Goal: Transaction & Acquisition: Purchase product/service

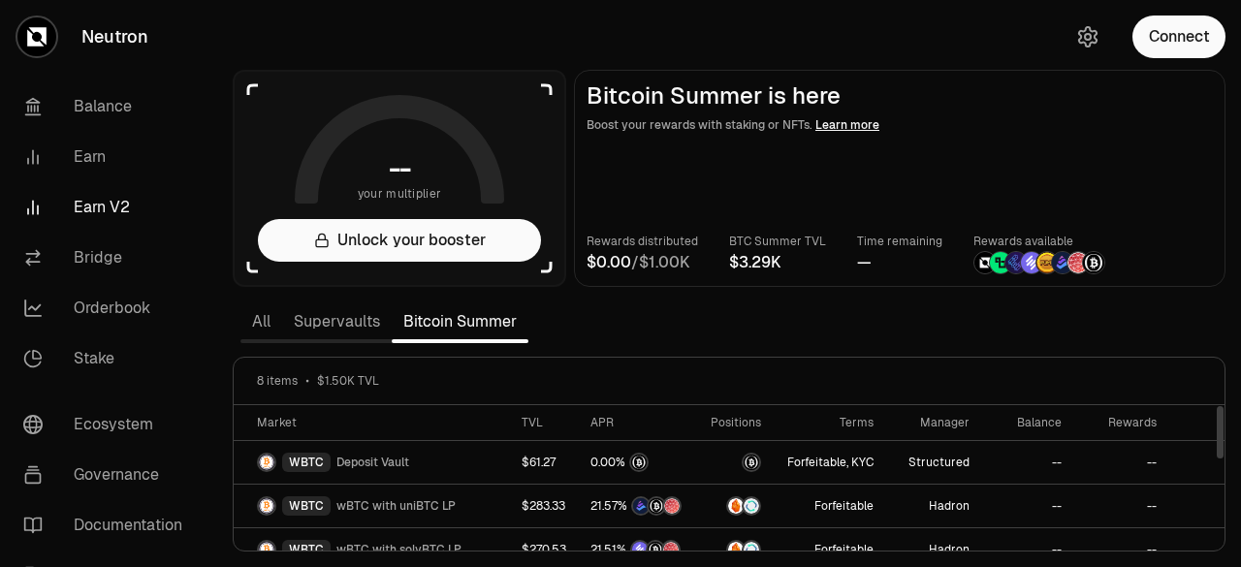
drag, startPoint x: 1221, startPoint y: 421, endPoint x: 1220, endPoint y: 408, distance: 12.6
click at [1220, 408] on div at bounding box center [1220, 432] width 7 height 52
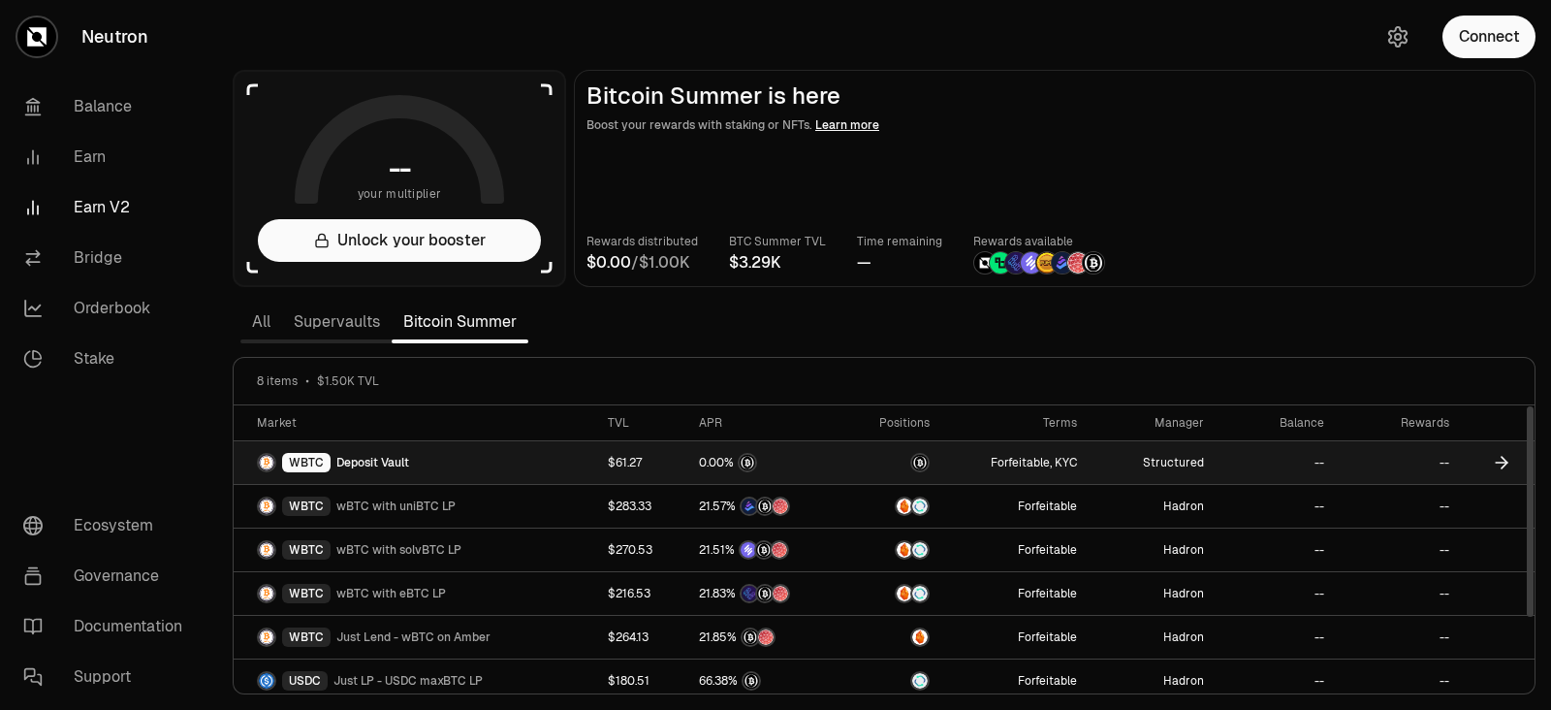
drag, startPoint x: 1431, startPoint y: 256, endPoint x: 1342, endPoint y: 445, distance: 209.0
click at [1240, 256] on div "Rewards distributed / BTC Summer TVL Time remaining — Rewards available" at bounding box center [1054, 253] width 936 height 43
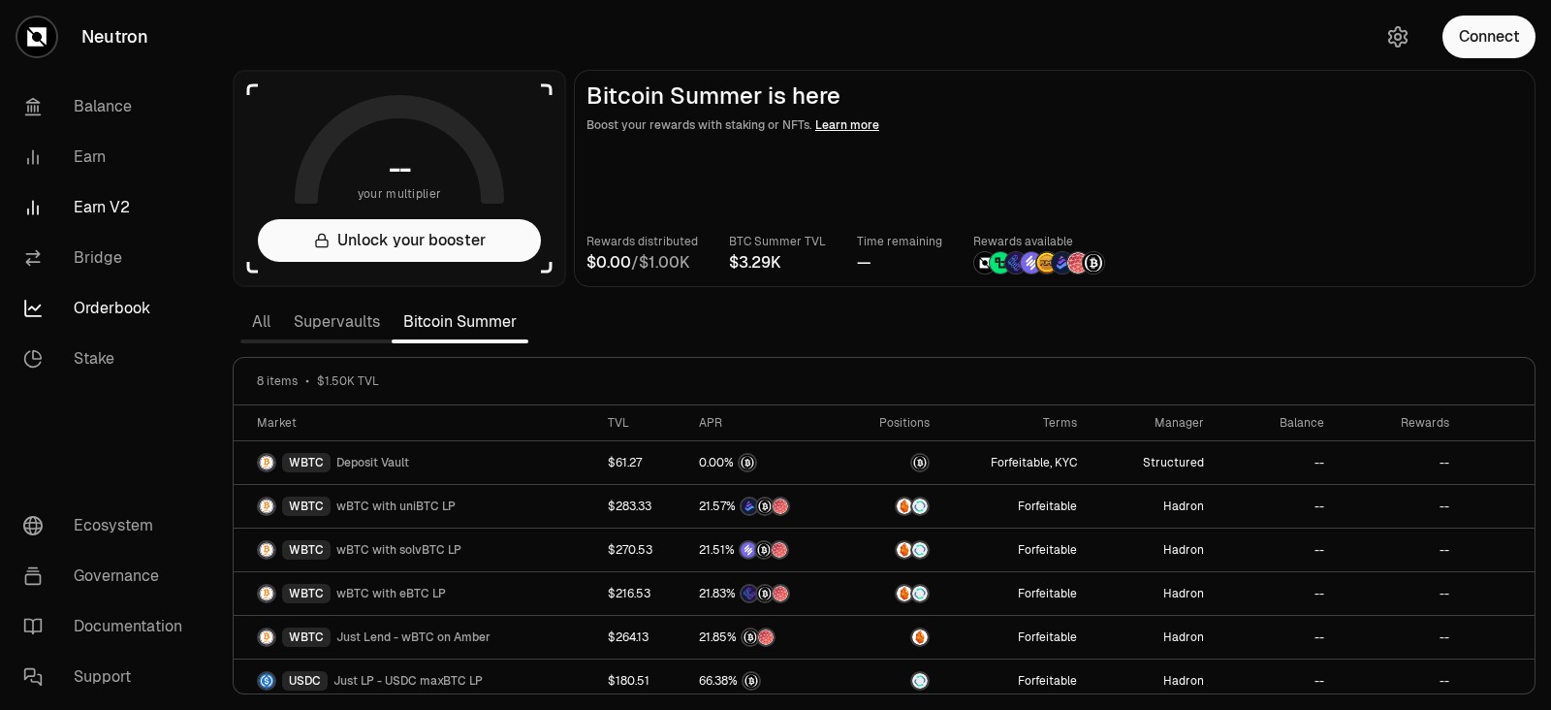
click at [109, 297] on link "Orderbook" at bounding box center [109, 308] width 202 height 50
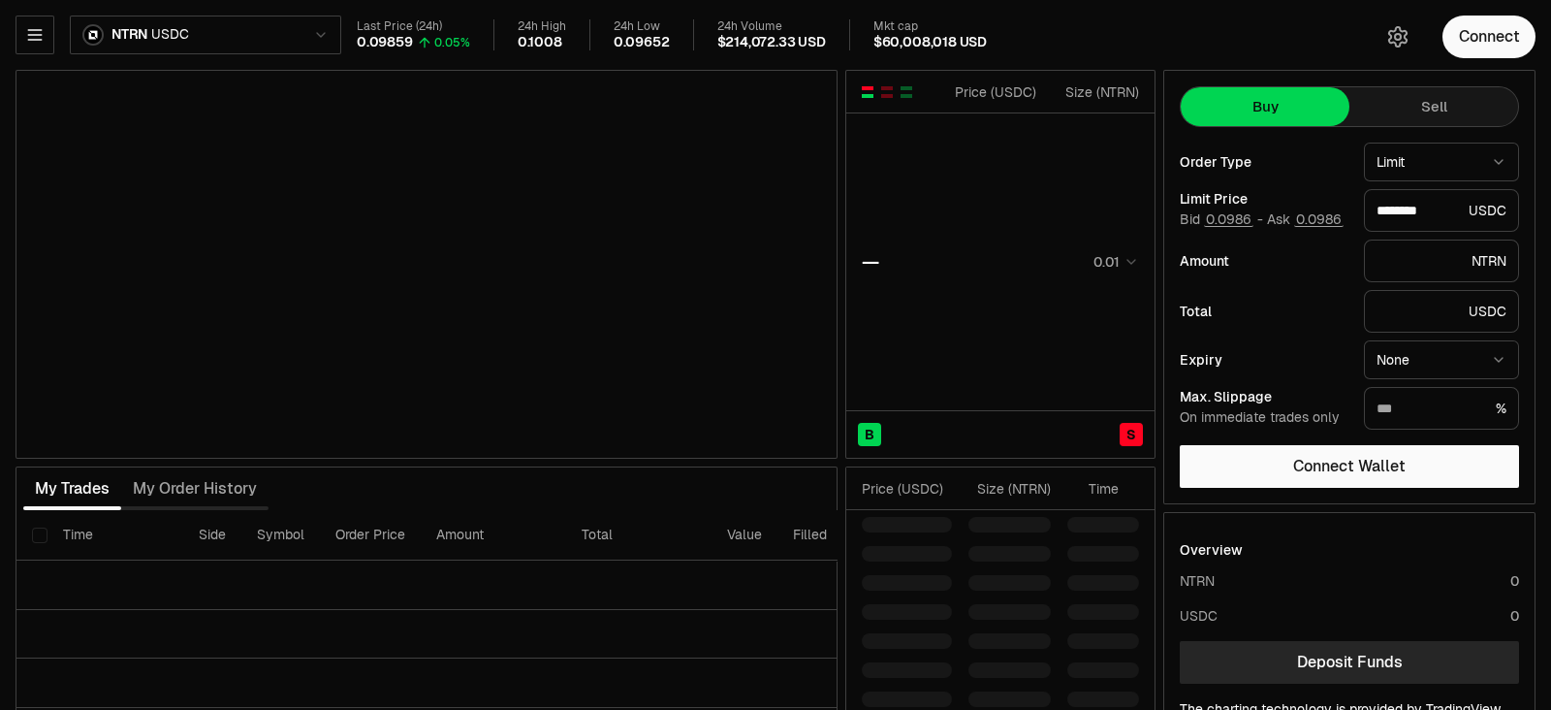
click at [171, 39] on html "Neutron Balance Earn Earn V2 Bridge Orderbook Stake Ecosystem Governance Docume…" at bounding box center [775, 404] width 1551 height 809
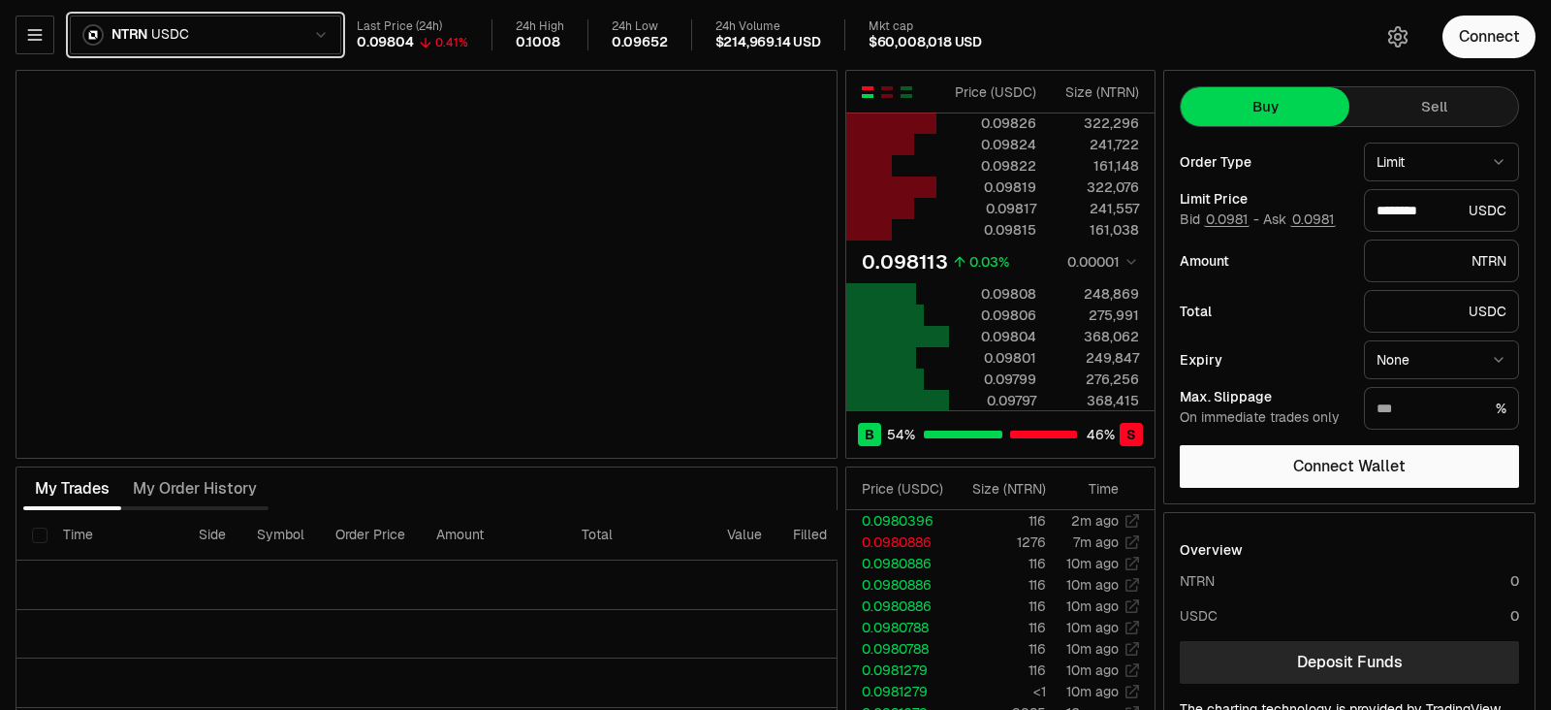
type input "********"
